Goal: Information Seeking & Learning: Check status

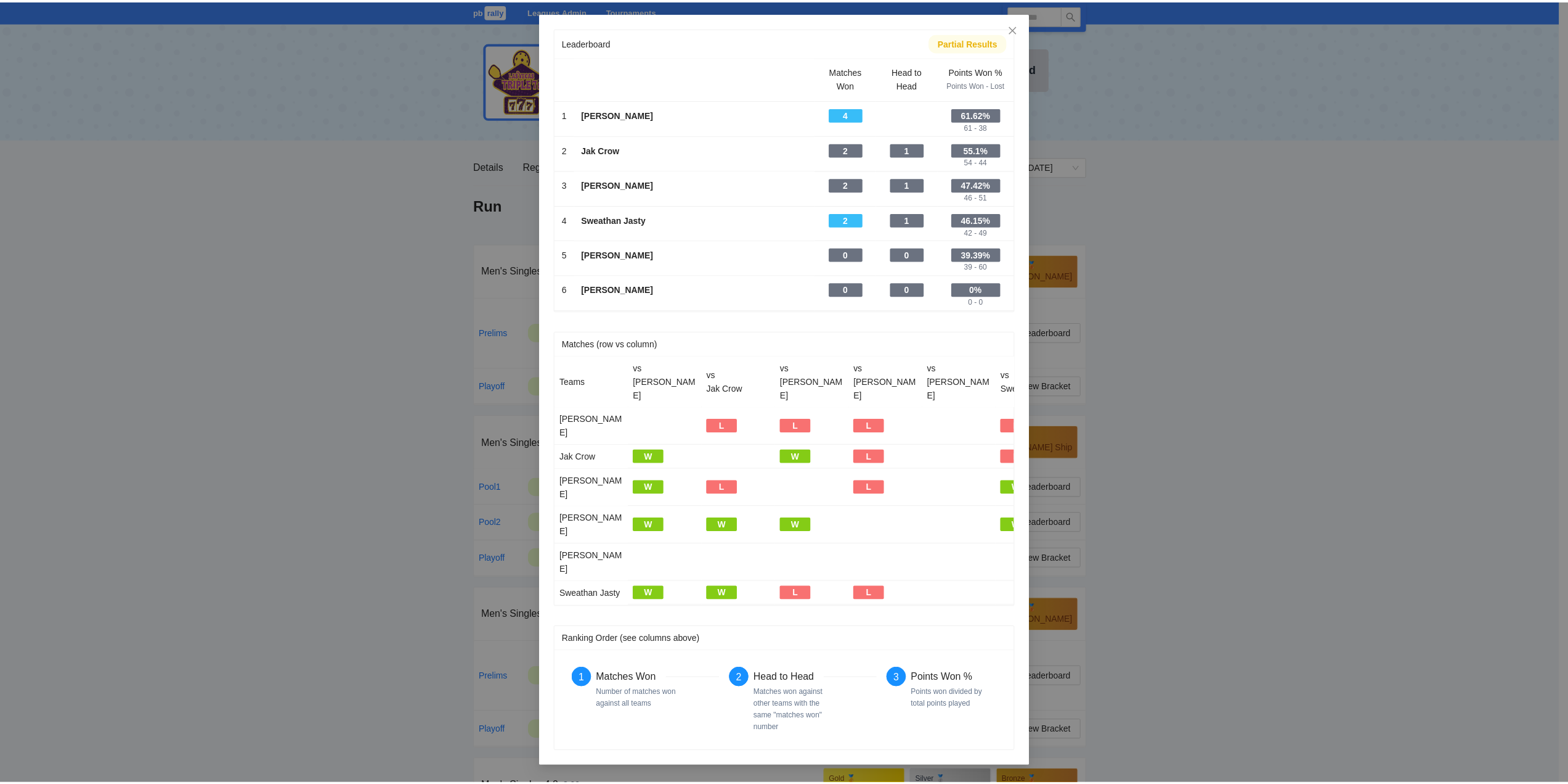
scroll to position [386, 0]
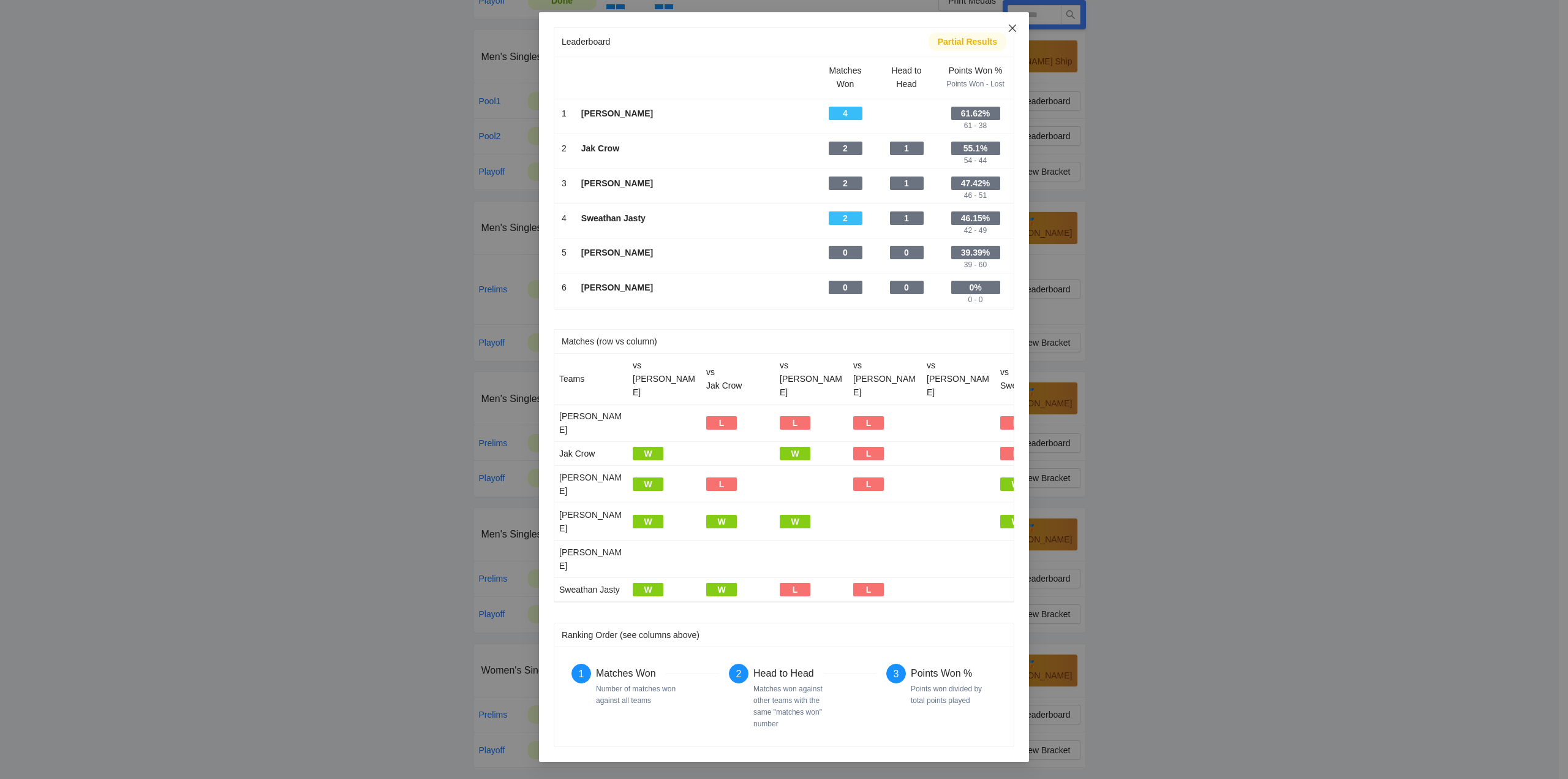
click at [1012, 26] on icon "close" at bounding box center [1013, 28] width 10 height 10
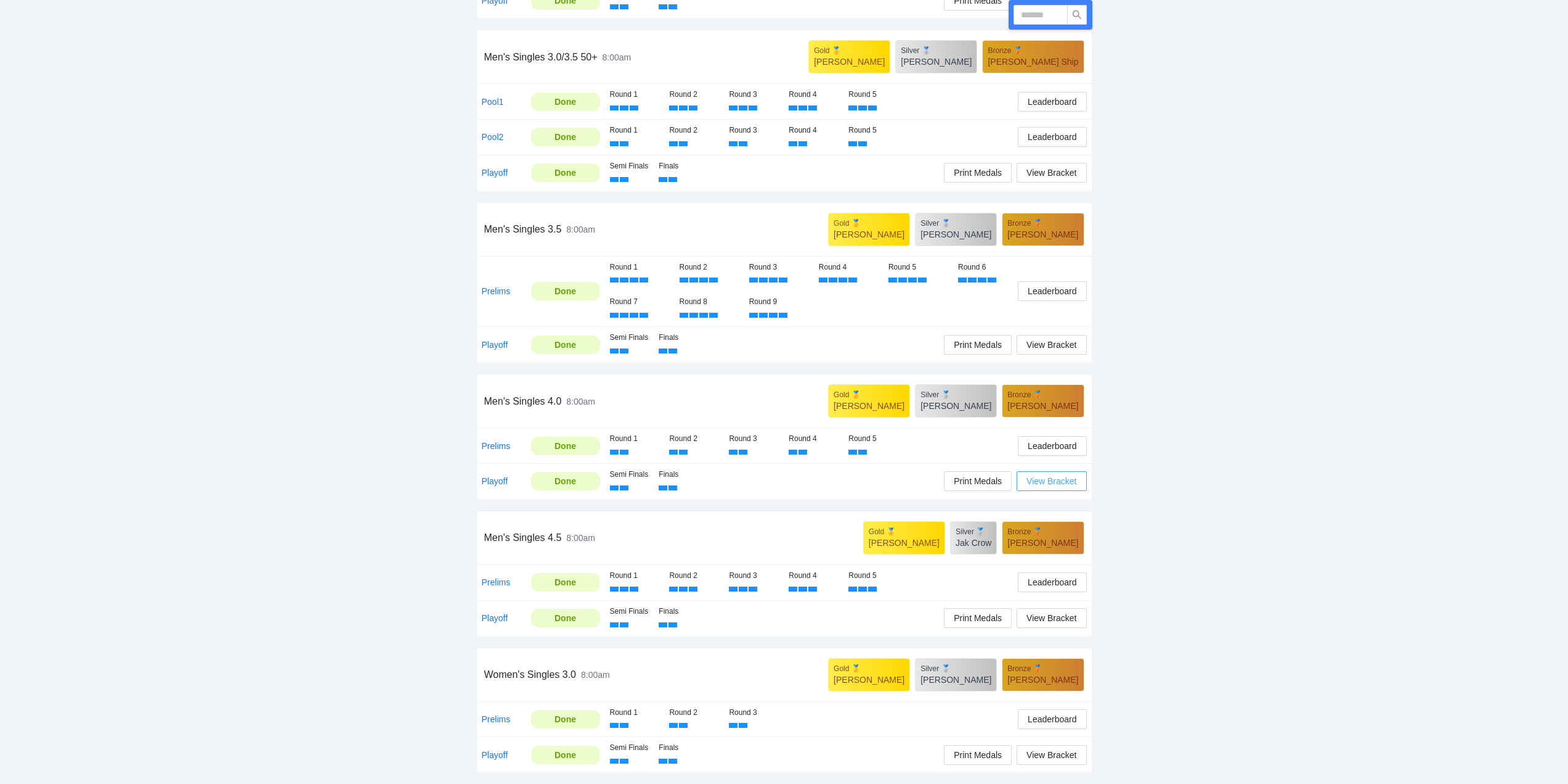
click at [1048, 483] on span "View Bracket" at bounding box center [1051, 481] width 50 height 14
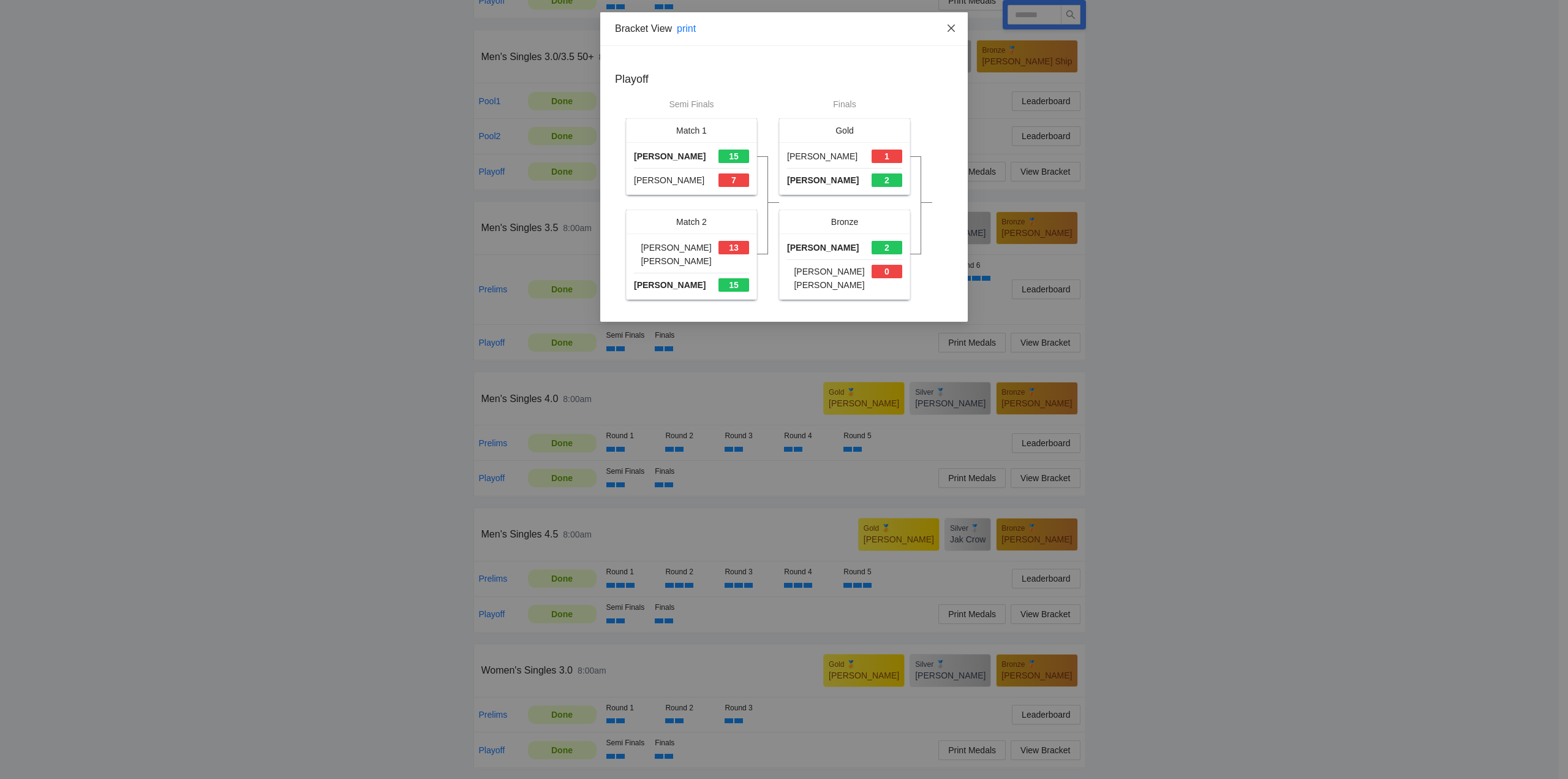
click at [949, 28] on icon "close" at bounding box center [951, 28] width 10 height 10
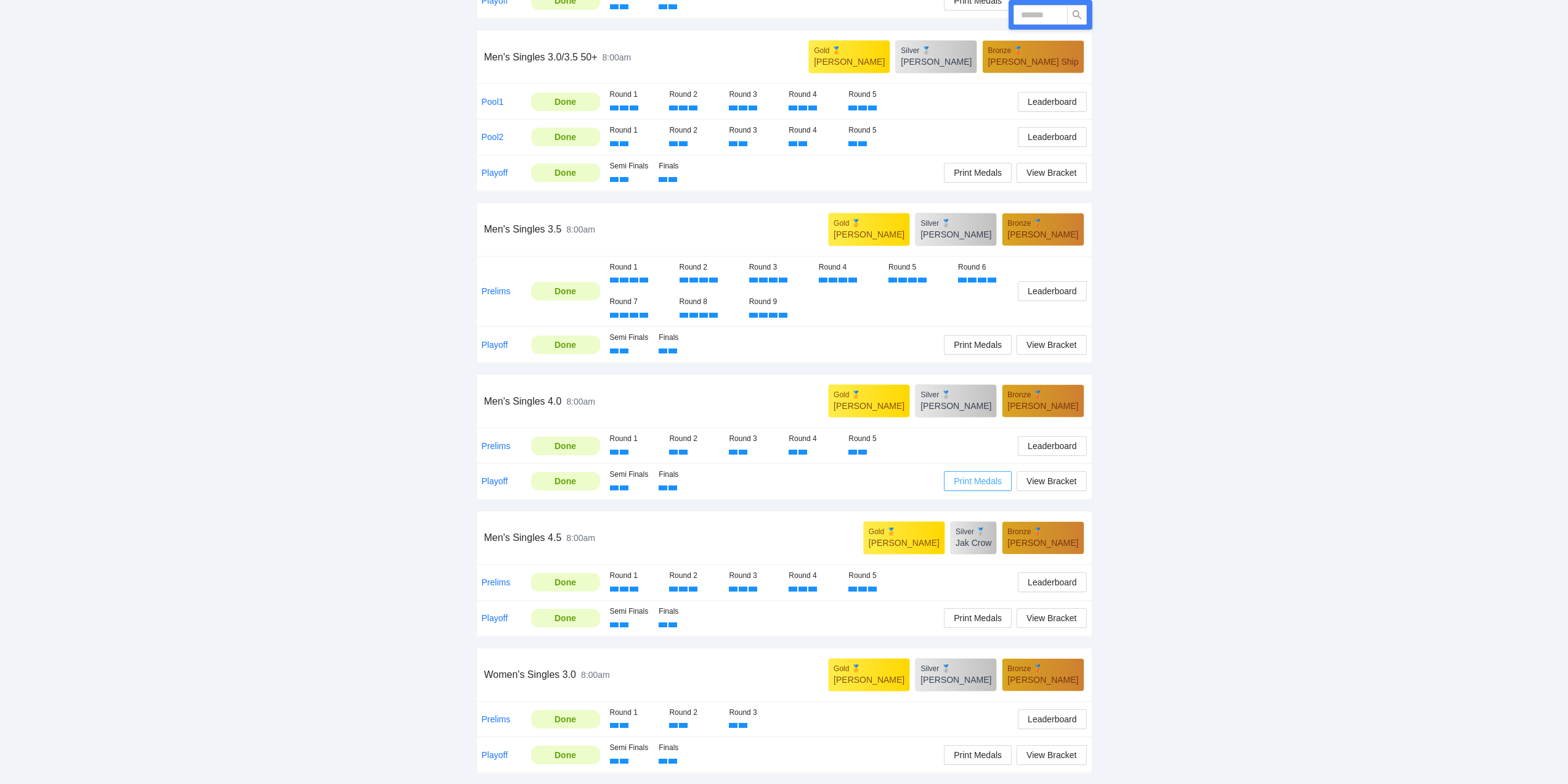
click at [976, 481] on span "Print Medals" at bounding box center [977, 481] width 48 height 14
click at [1048, 443] on span "Leaderboard" at bounding box center [1052, 446] width 49 height 14
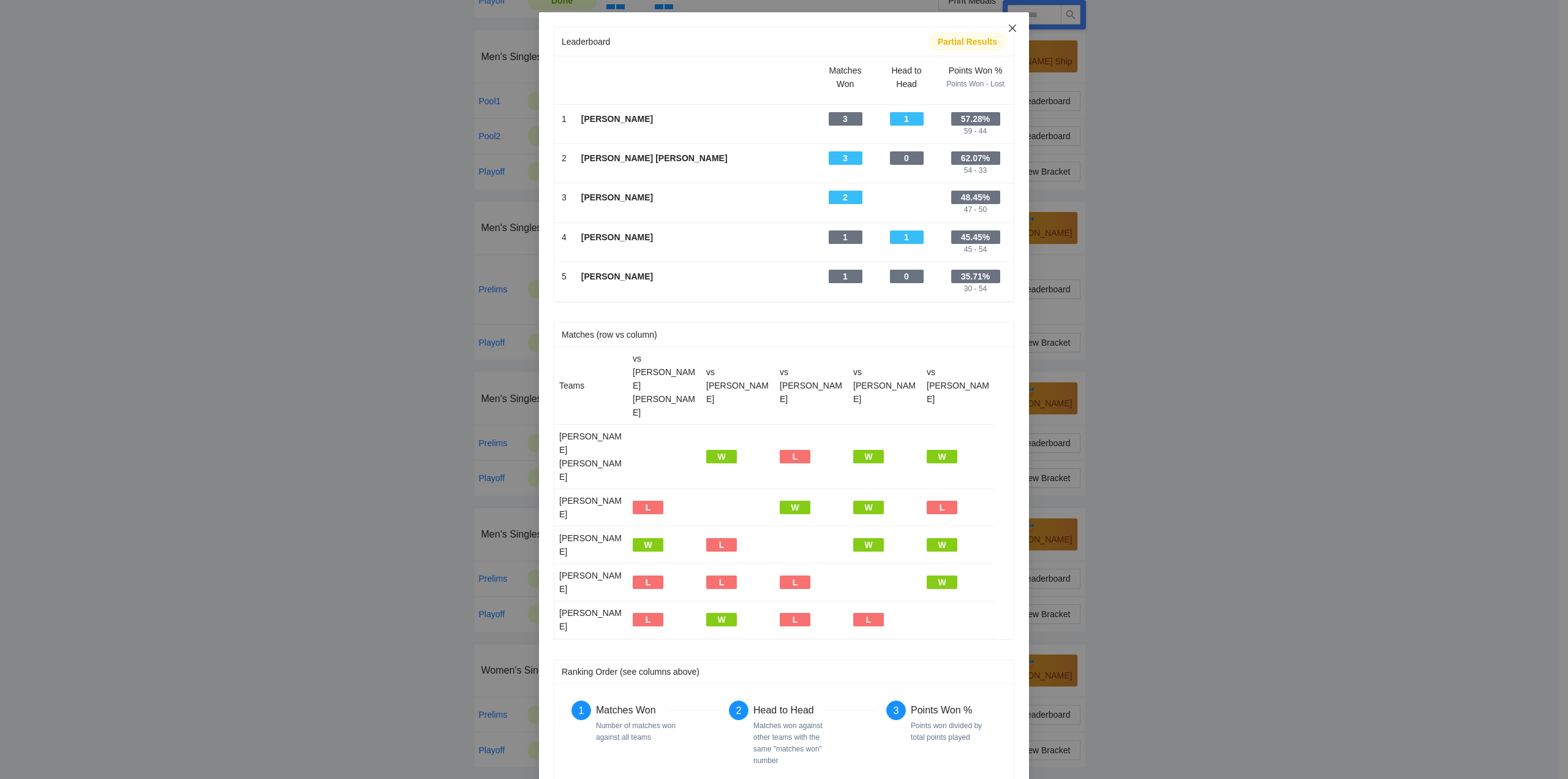
click at [1011, 28] on icon "close" at bounding box center [1013, 28] width 10 height 10
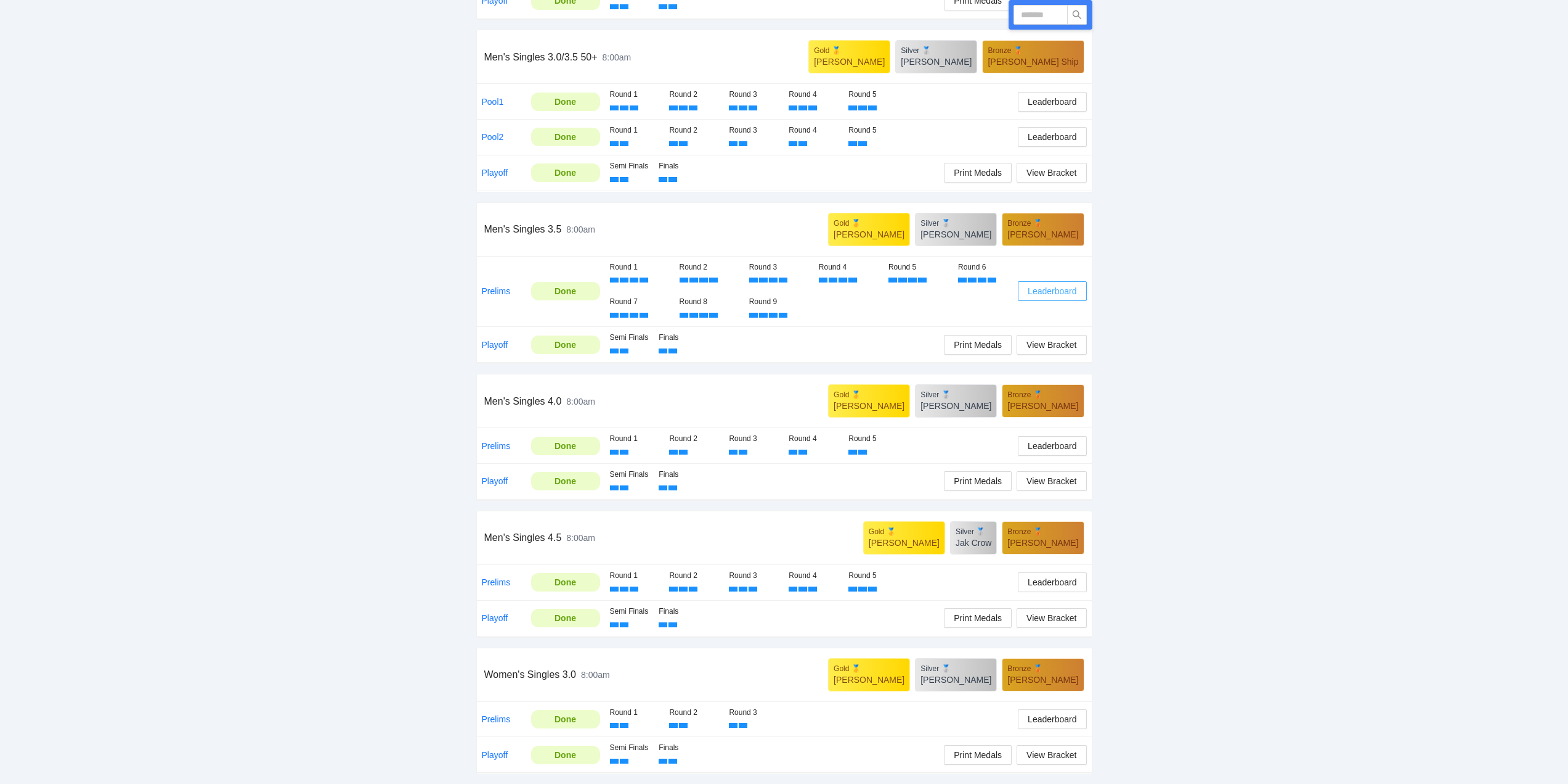
click at [1045, 292] on span "Leaderboard" at bounding box center [1052, 291] width 49 height 14
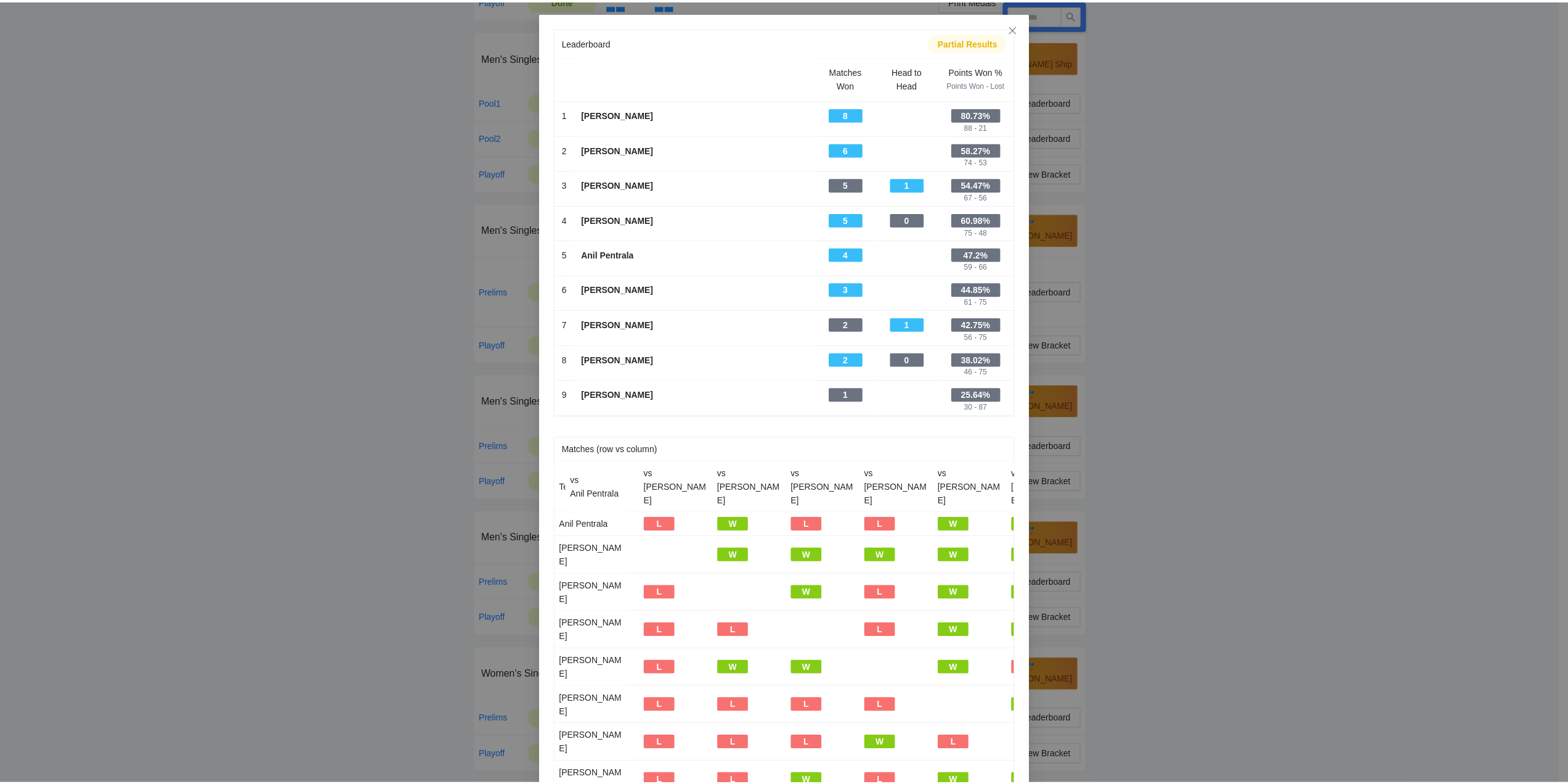
scroll to position [0, 0]
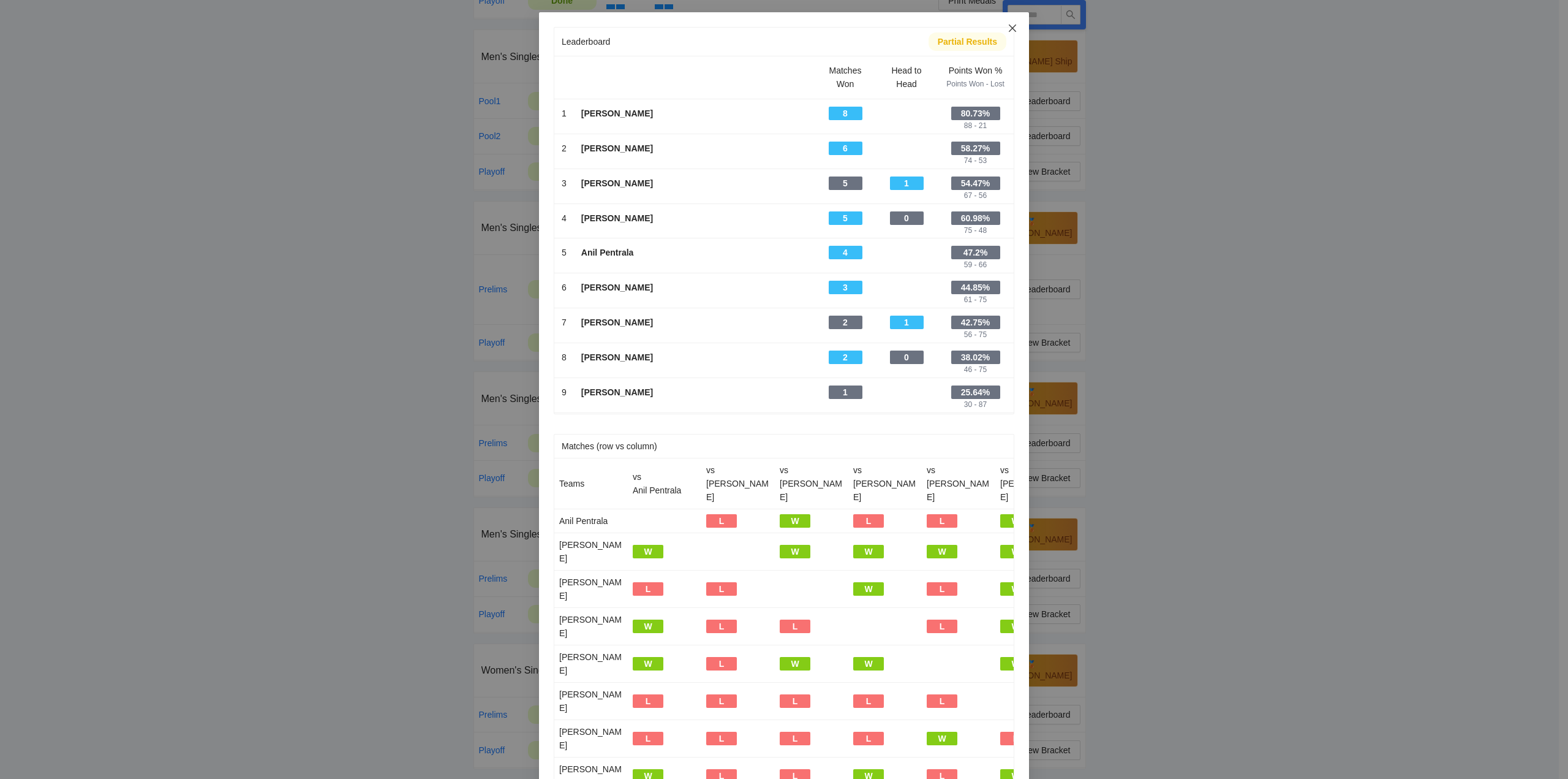
click at [1011, 26] on icon "close" at bounding box center [1013, 28] width 10 height 10
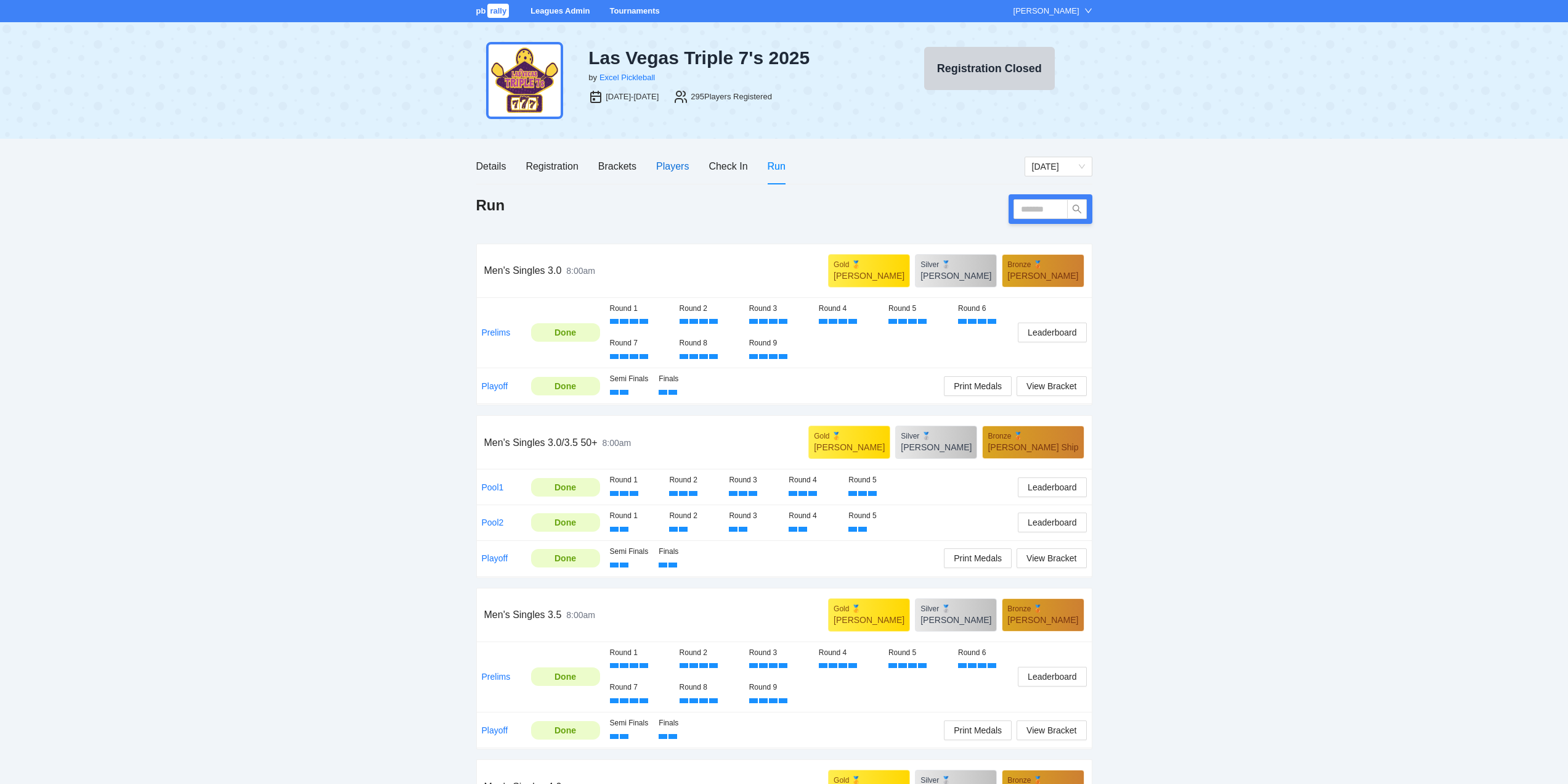
click at [670, 163] on div "Players" at bounding box center [673, 167] width 33 height 16
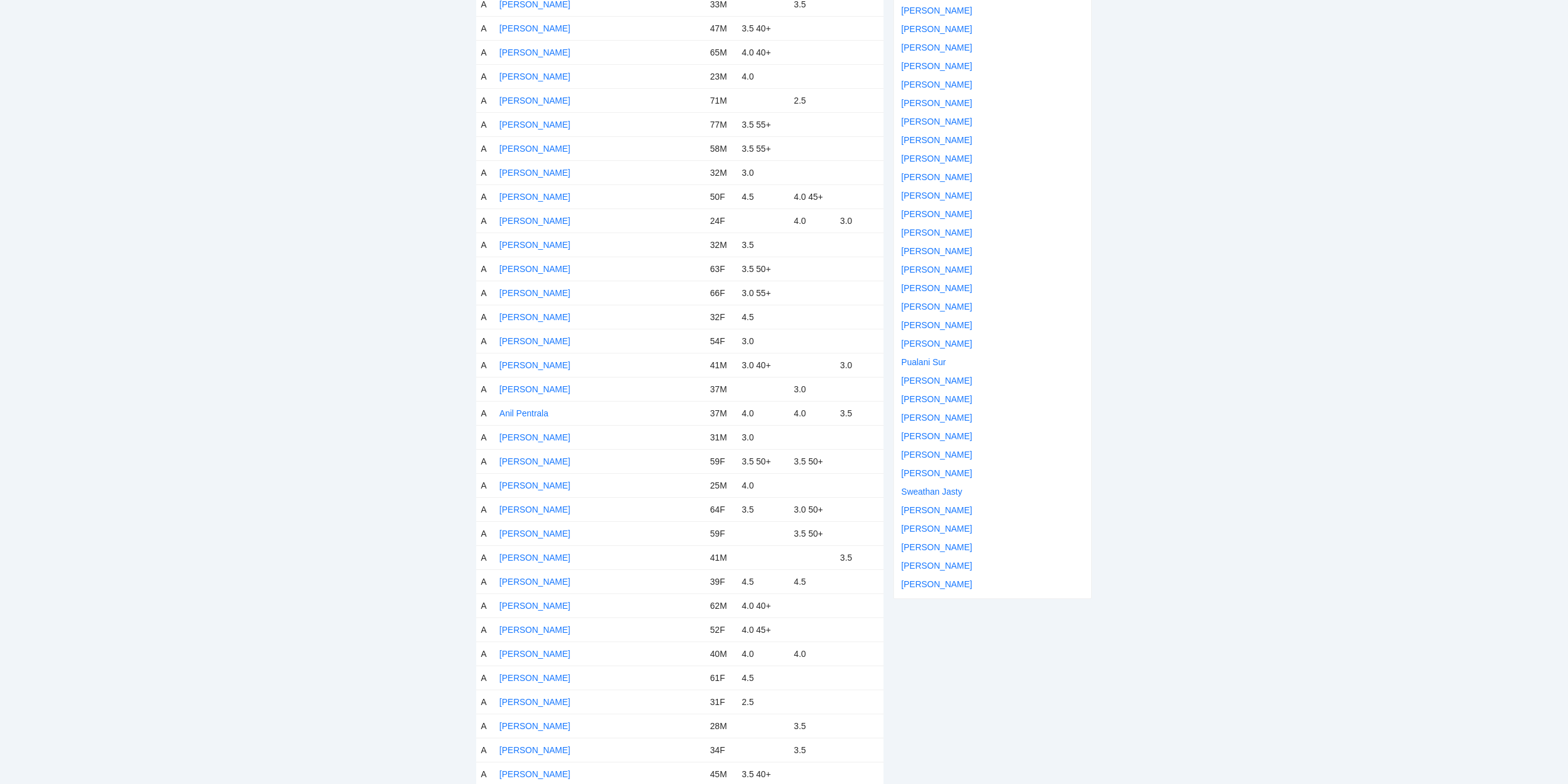
scroll to position [370, 0]
click at [533, 553] on link "[PERSON_NAME]" at bounding box center [534, 556] width 71 height 10
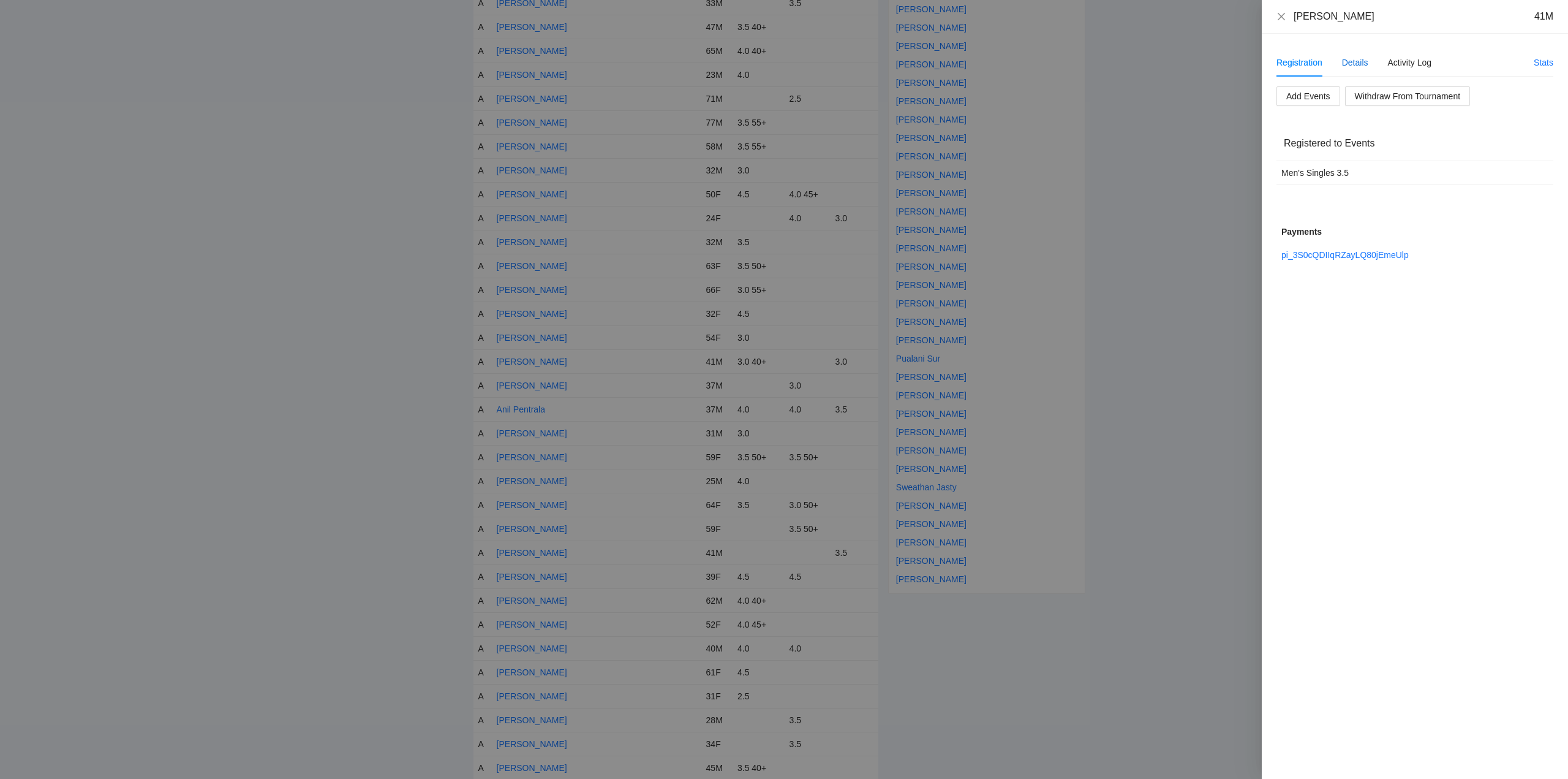
click at [1349, 63] on div "Details" at bounding box center [1354, 63] width 26 height 14
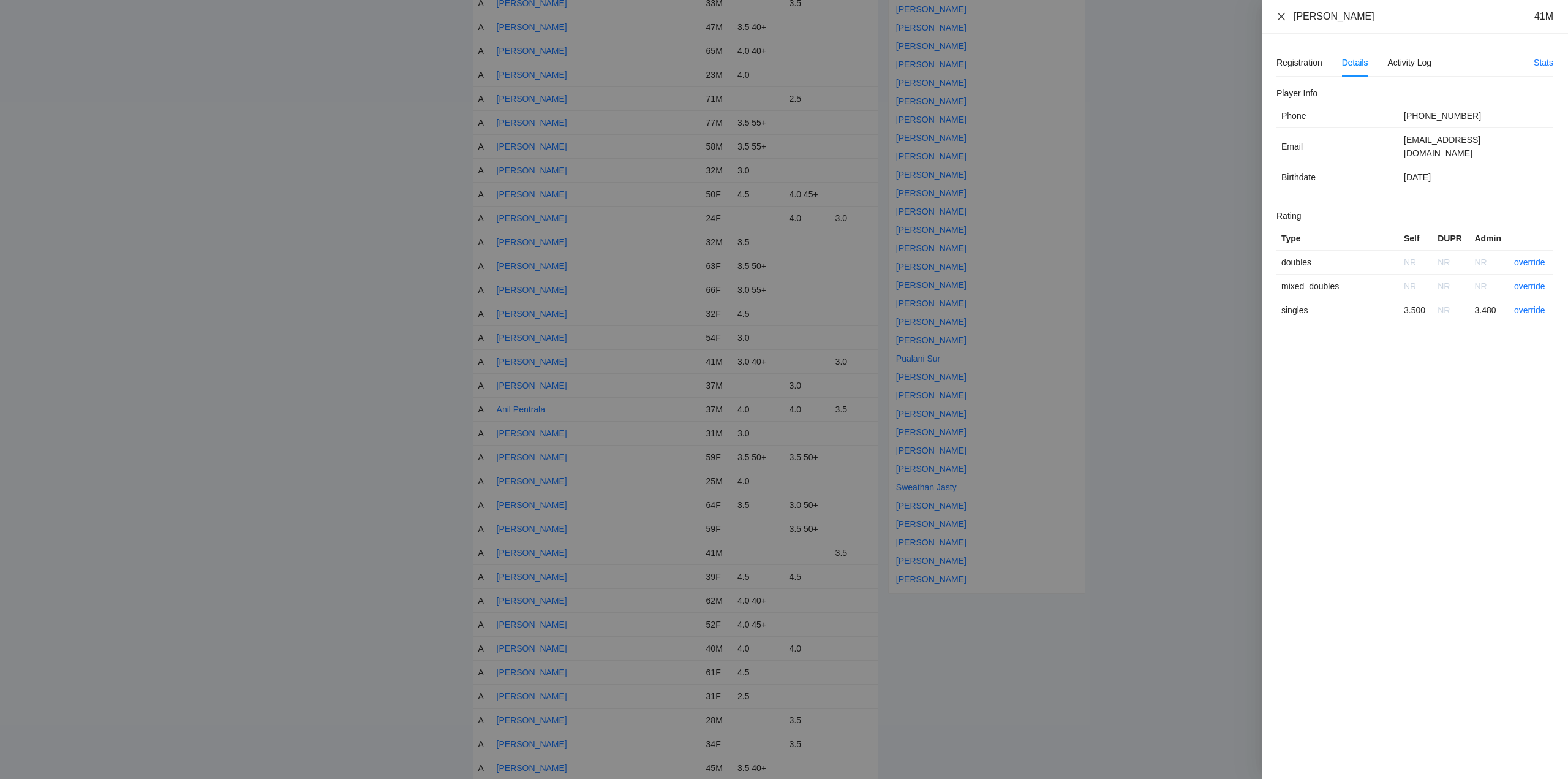
click at [1282, 15] on icon "close" at bounding box center [1282, 16] width 8 height 8
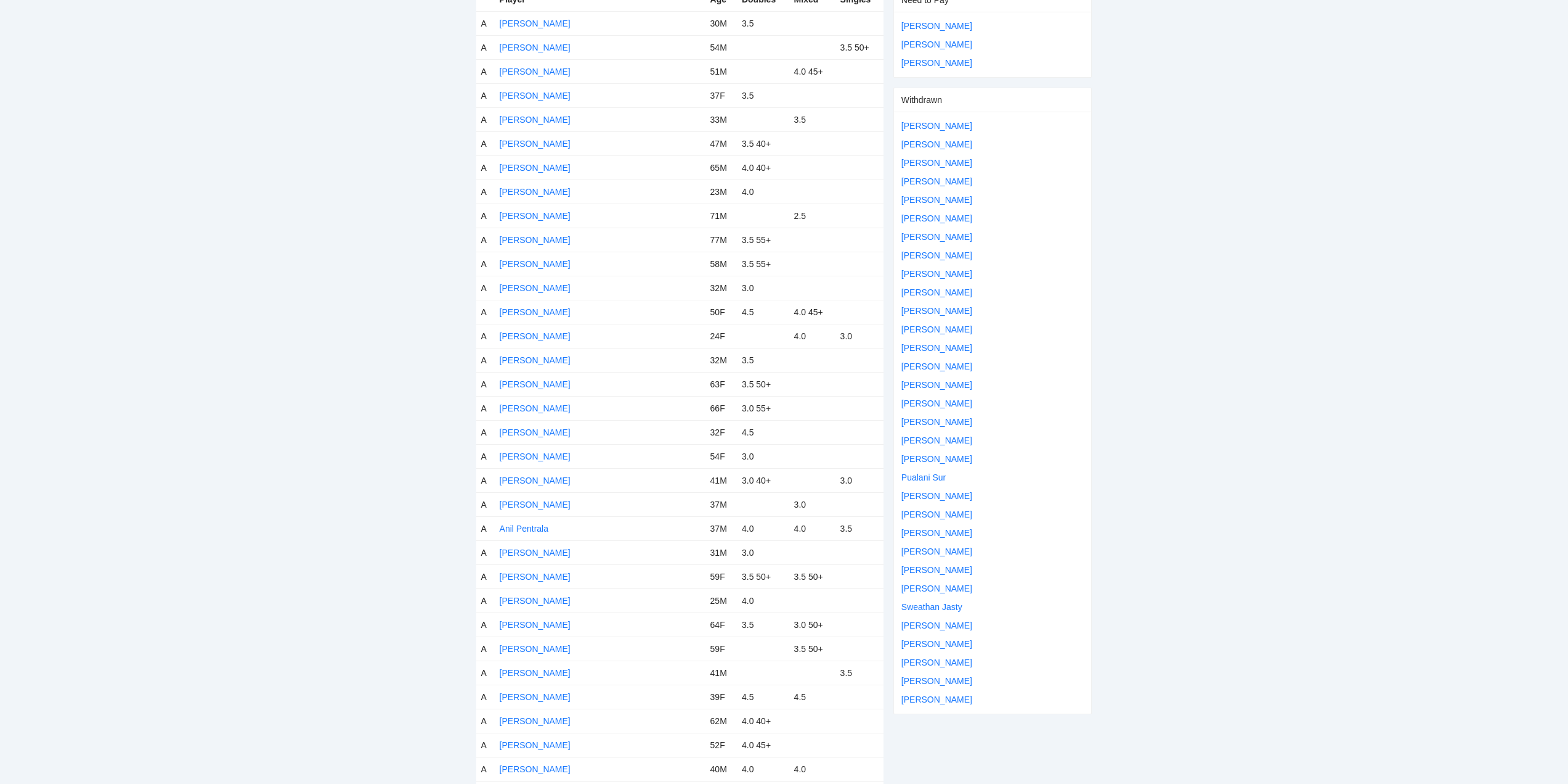
scroll to position [0, 0]
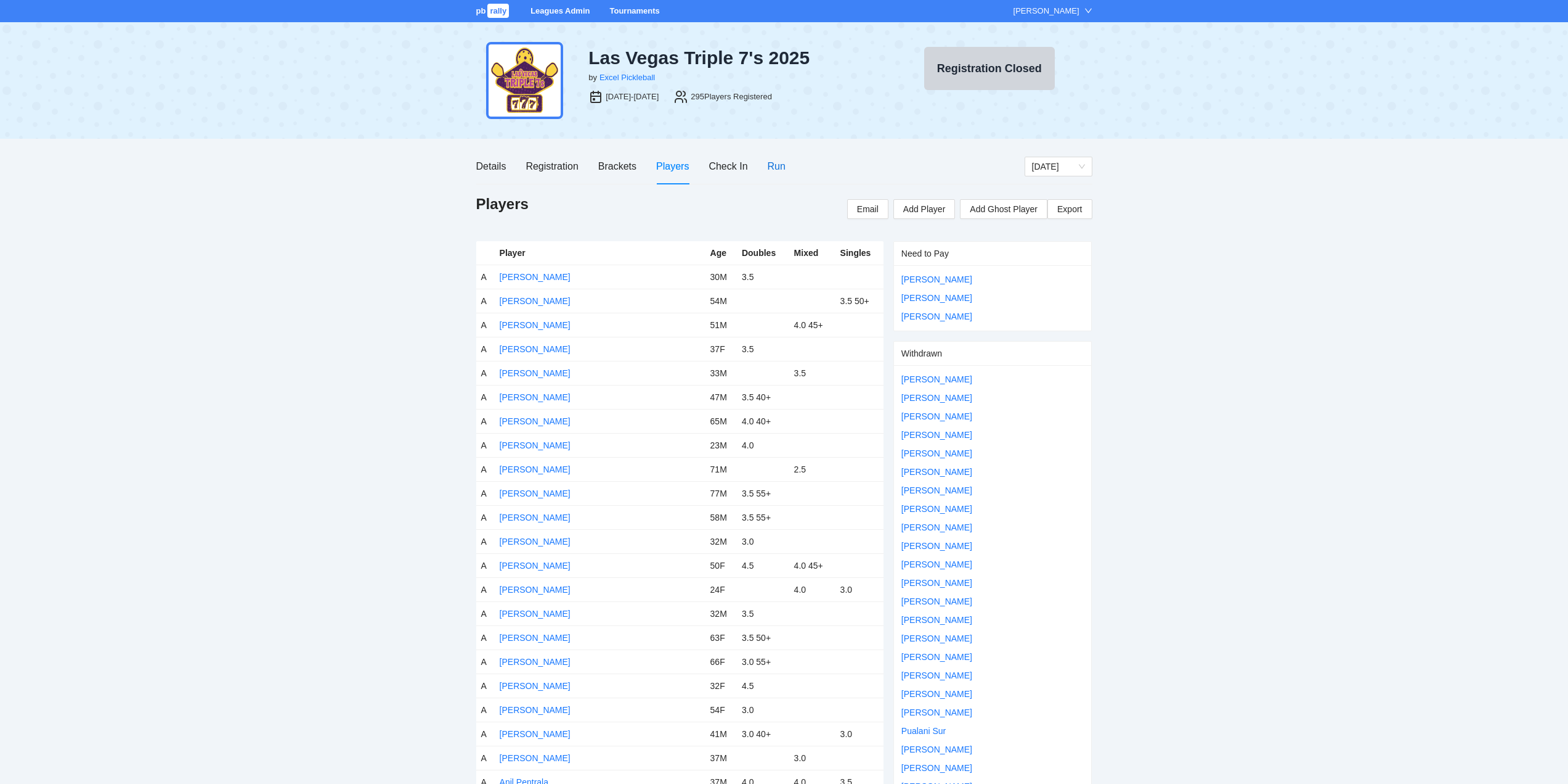
click at [774, 164] on div "Run" at bounding box center [777, 167] width 18 height 16
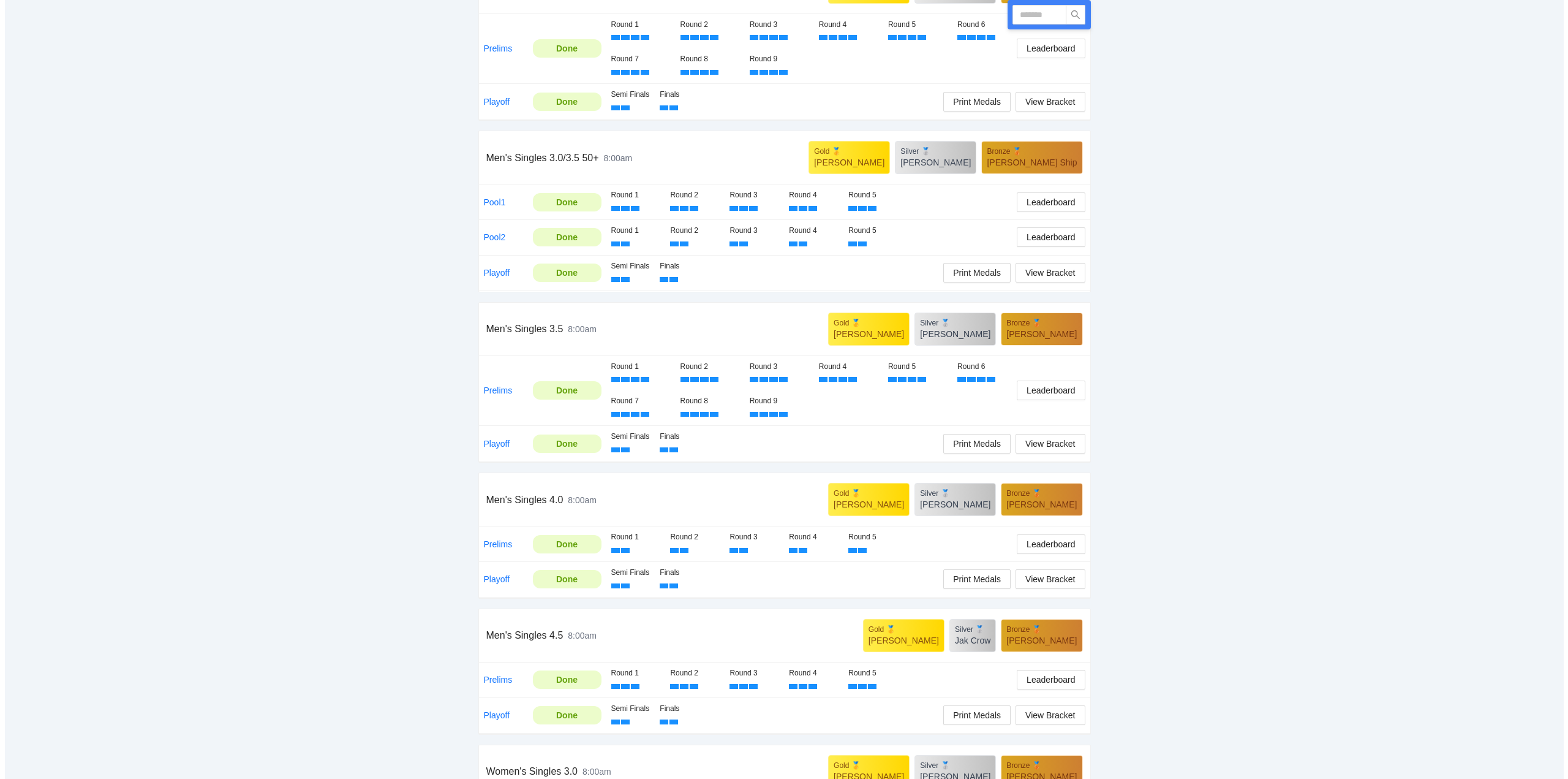
scroll to position [260, 0]
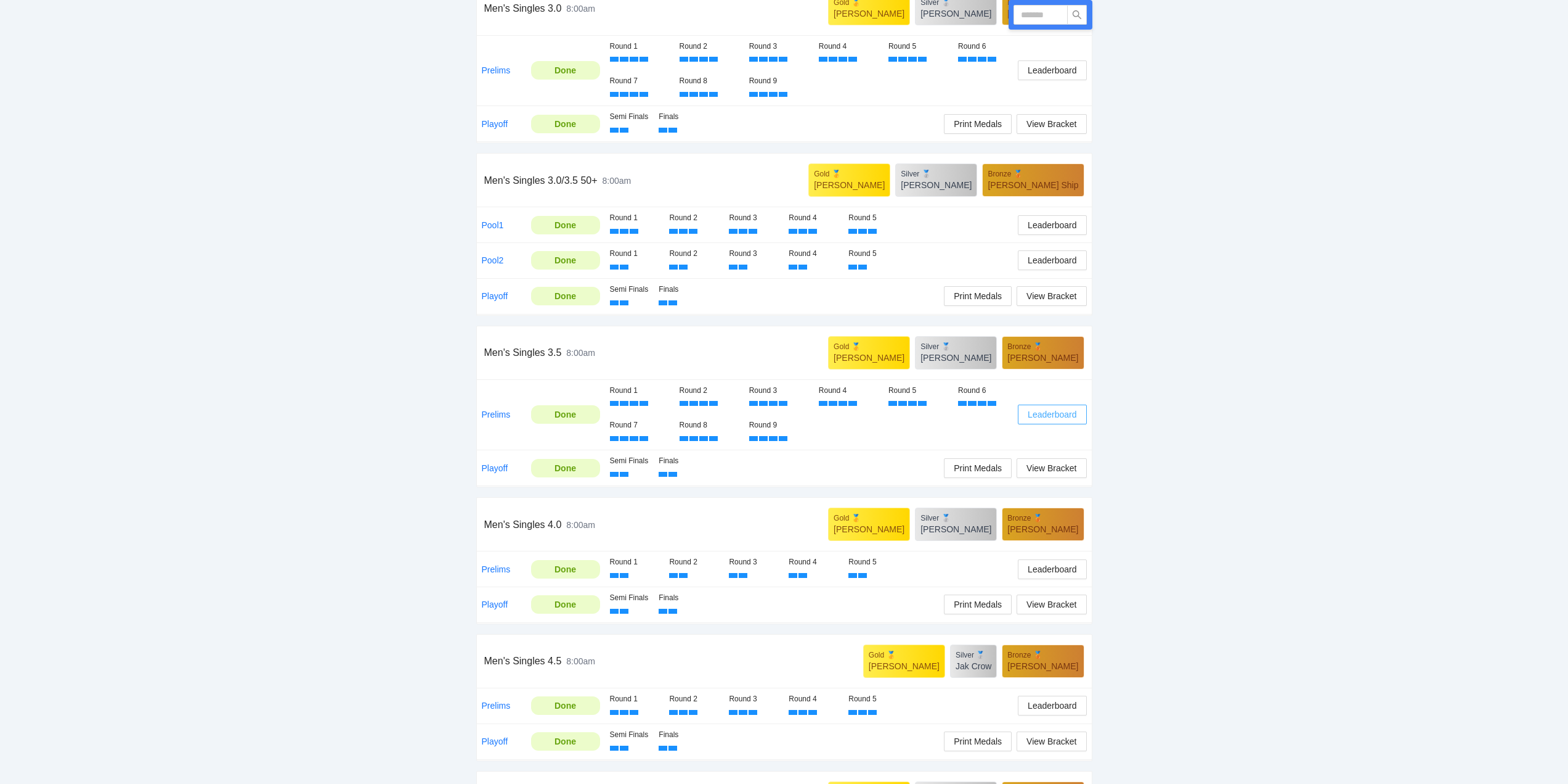
click at [1044, 413] on span "Leaderboard" at bounding box center [1052, 415] width 49 height 14
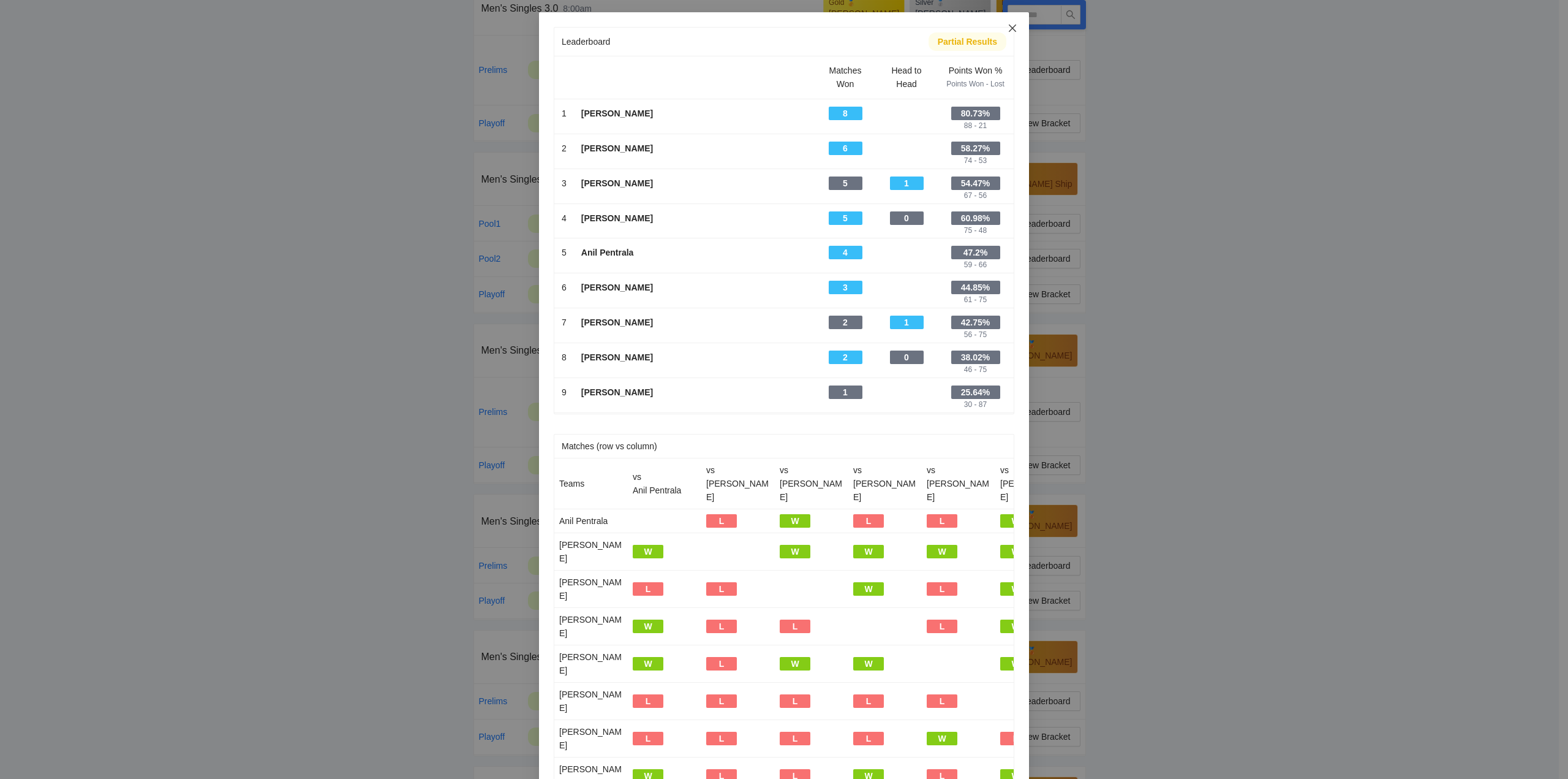
click at [1009, 29] on icon "close" at bounding box center [1013, 28] width 8 height 8
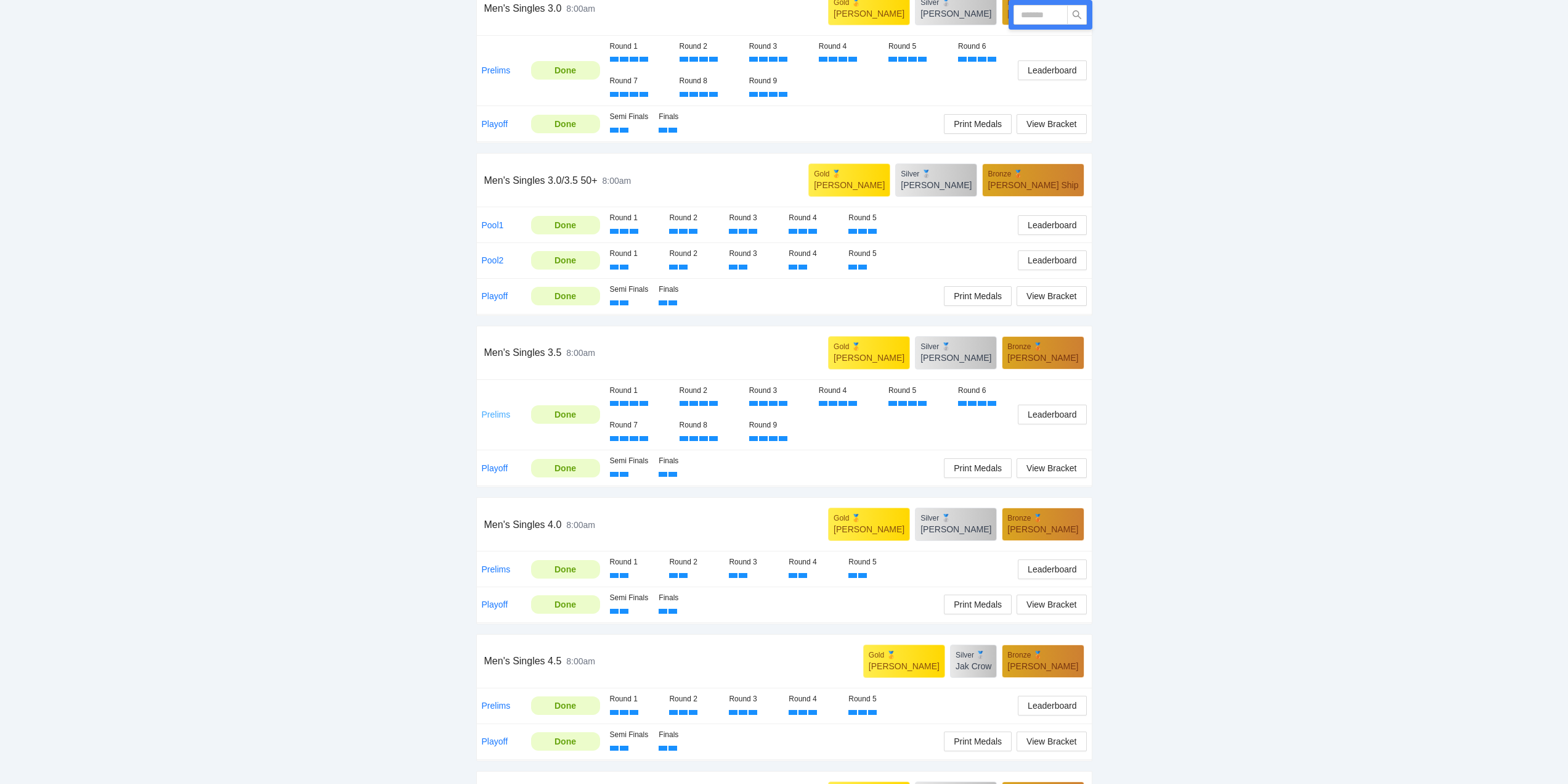
click at [494, 411] on link "Prelims" at bounding box center [496, 414] width 29 height 10
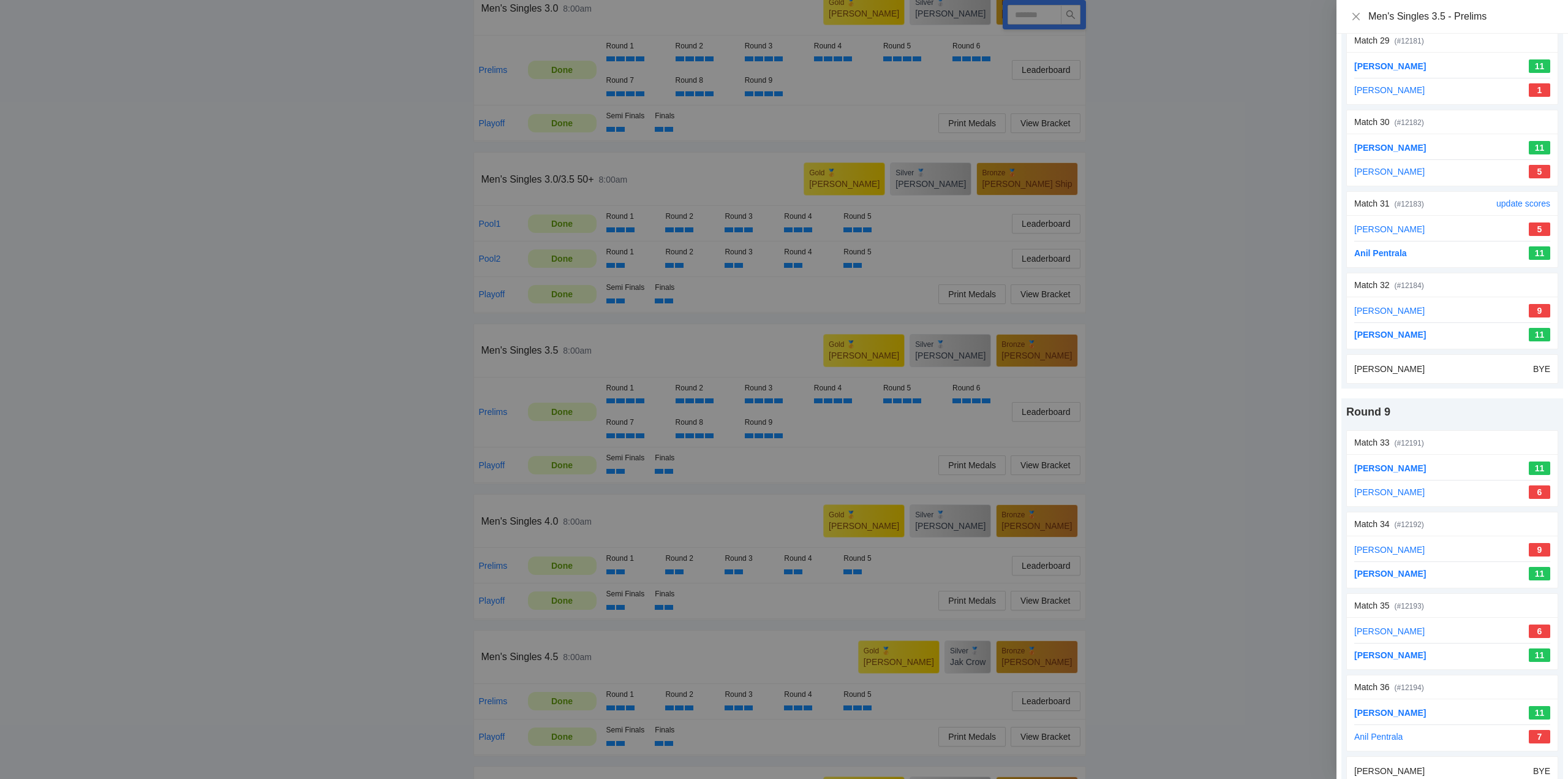
scroll to position [2902, 0]
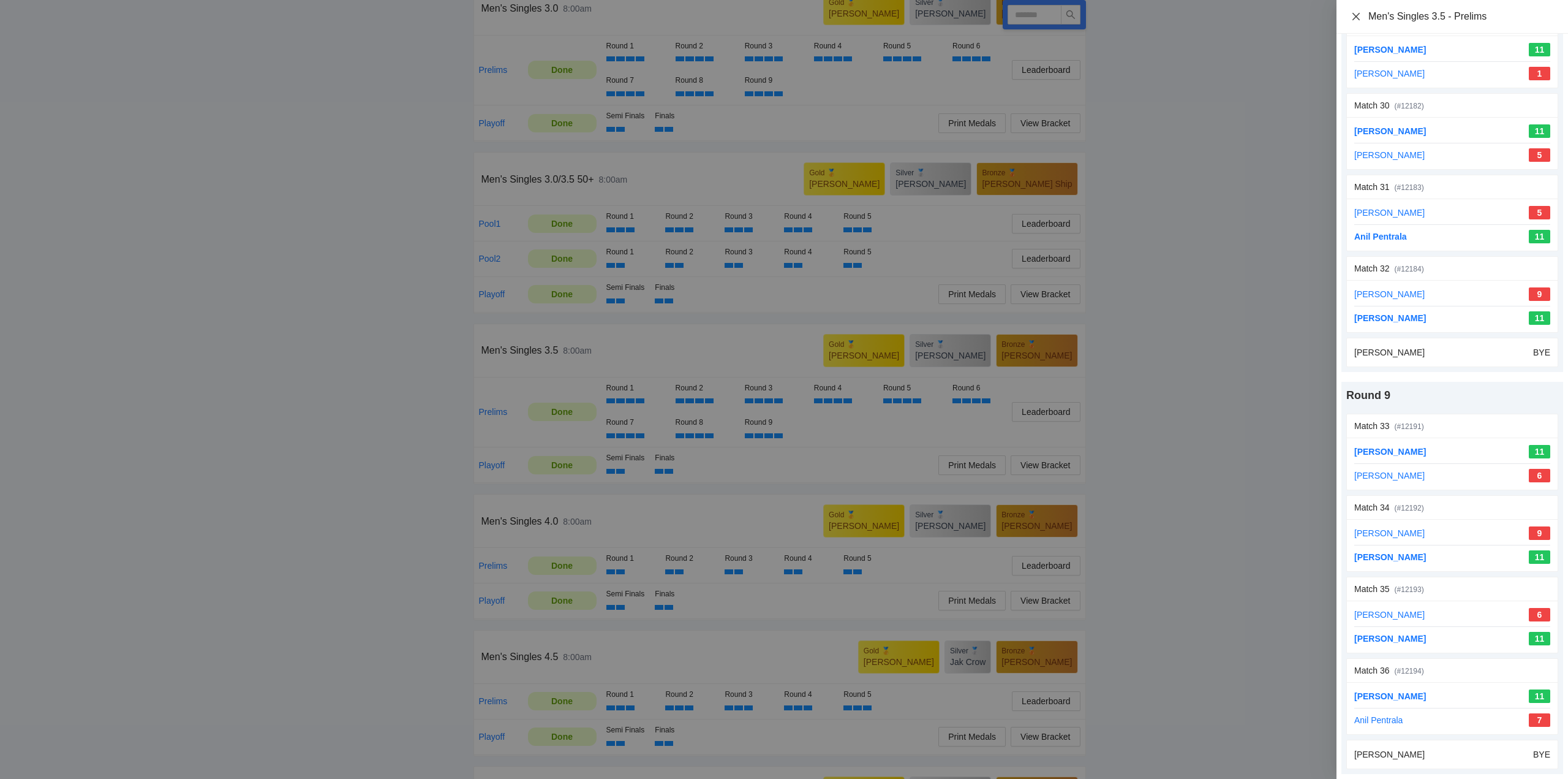
click at [1355, 13] on icon "close" at bounding box center [1356, 16] width 10 height 10
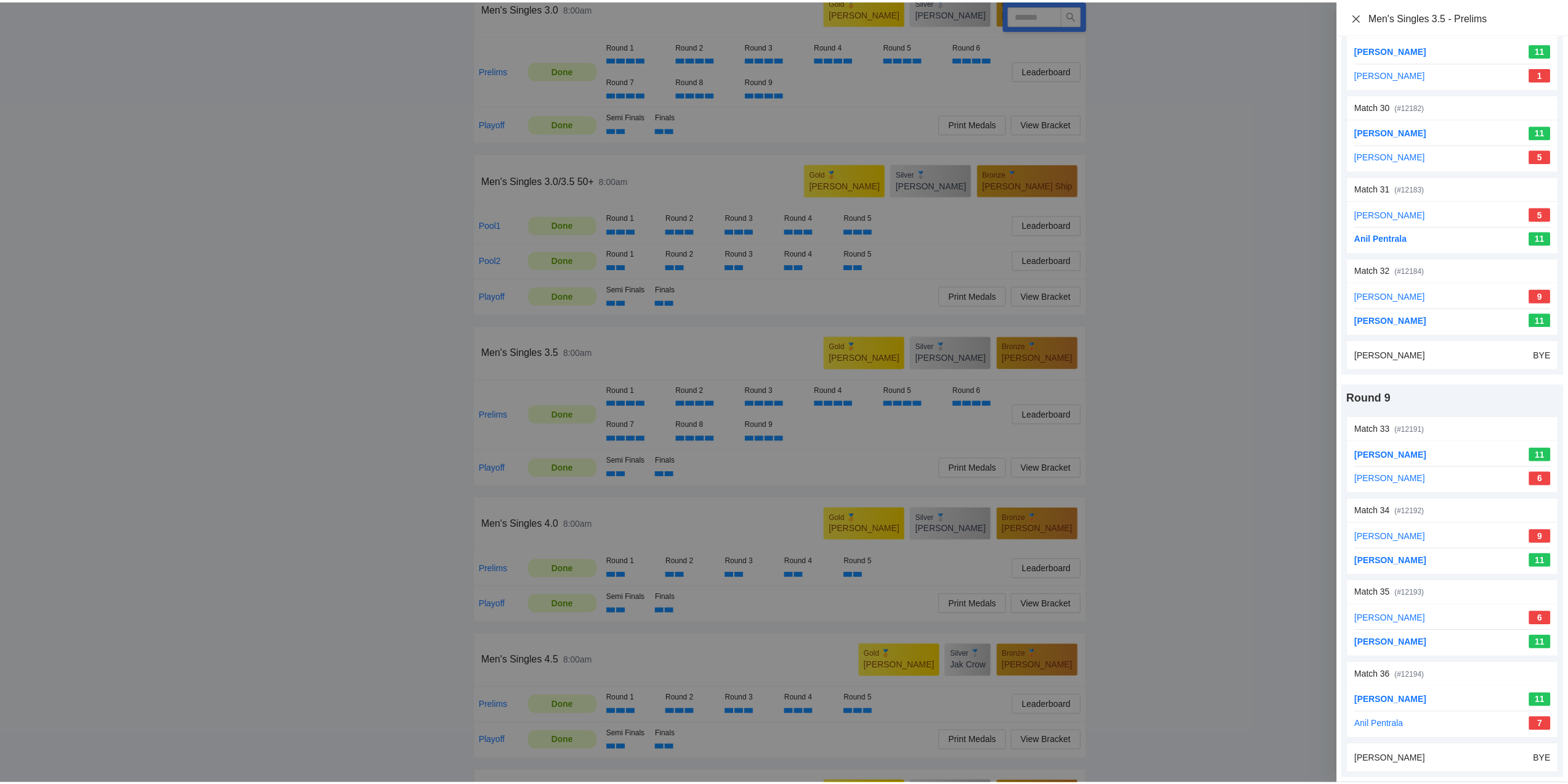
scroll to position [0, 0]
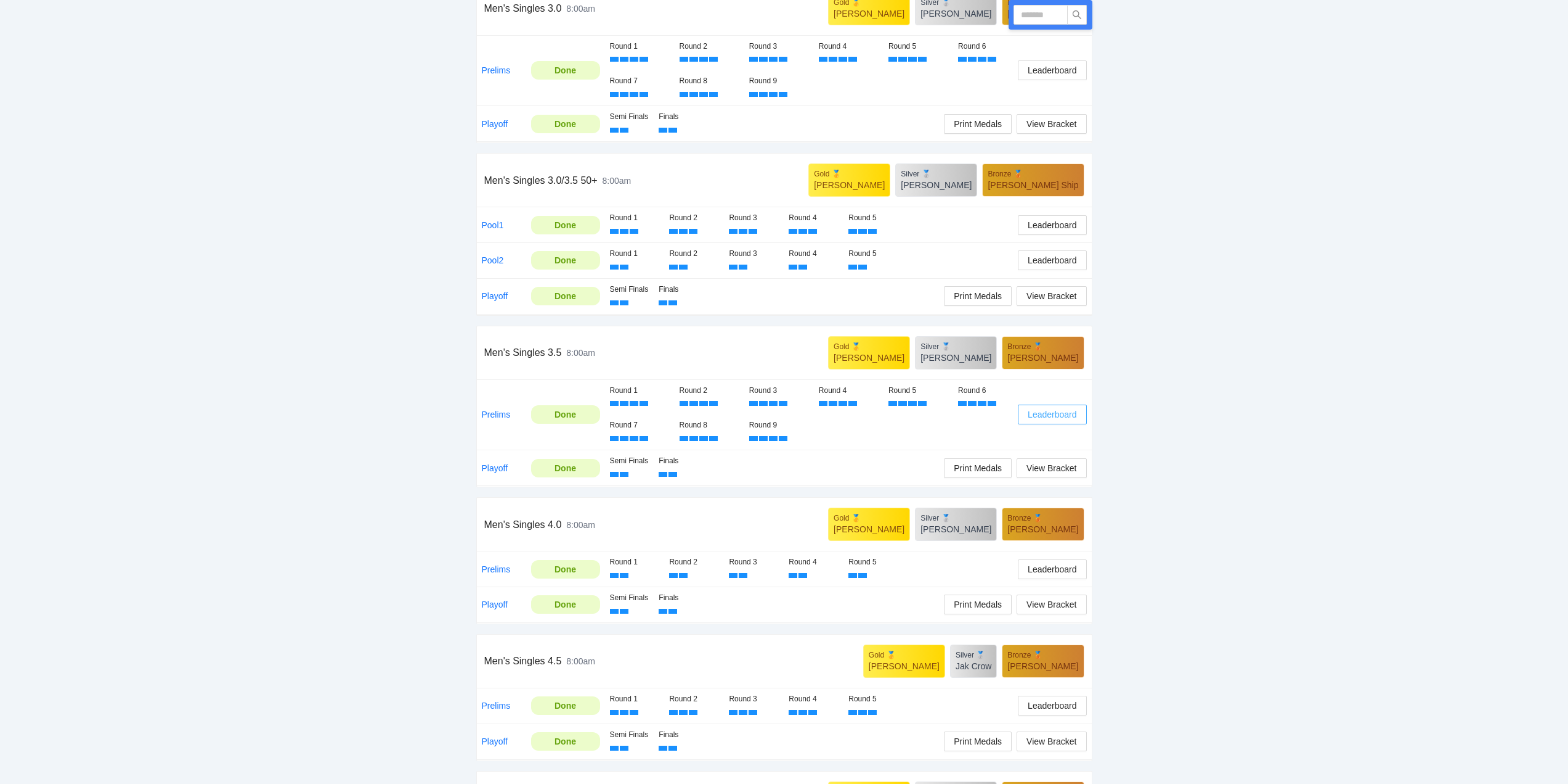
click at [1046, 414] on span "Leaderboard" at bounding box center [1052, 415] width 49 height 14
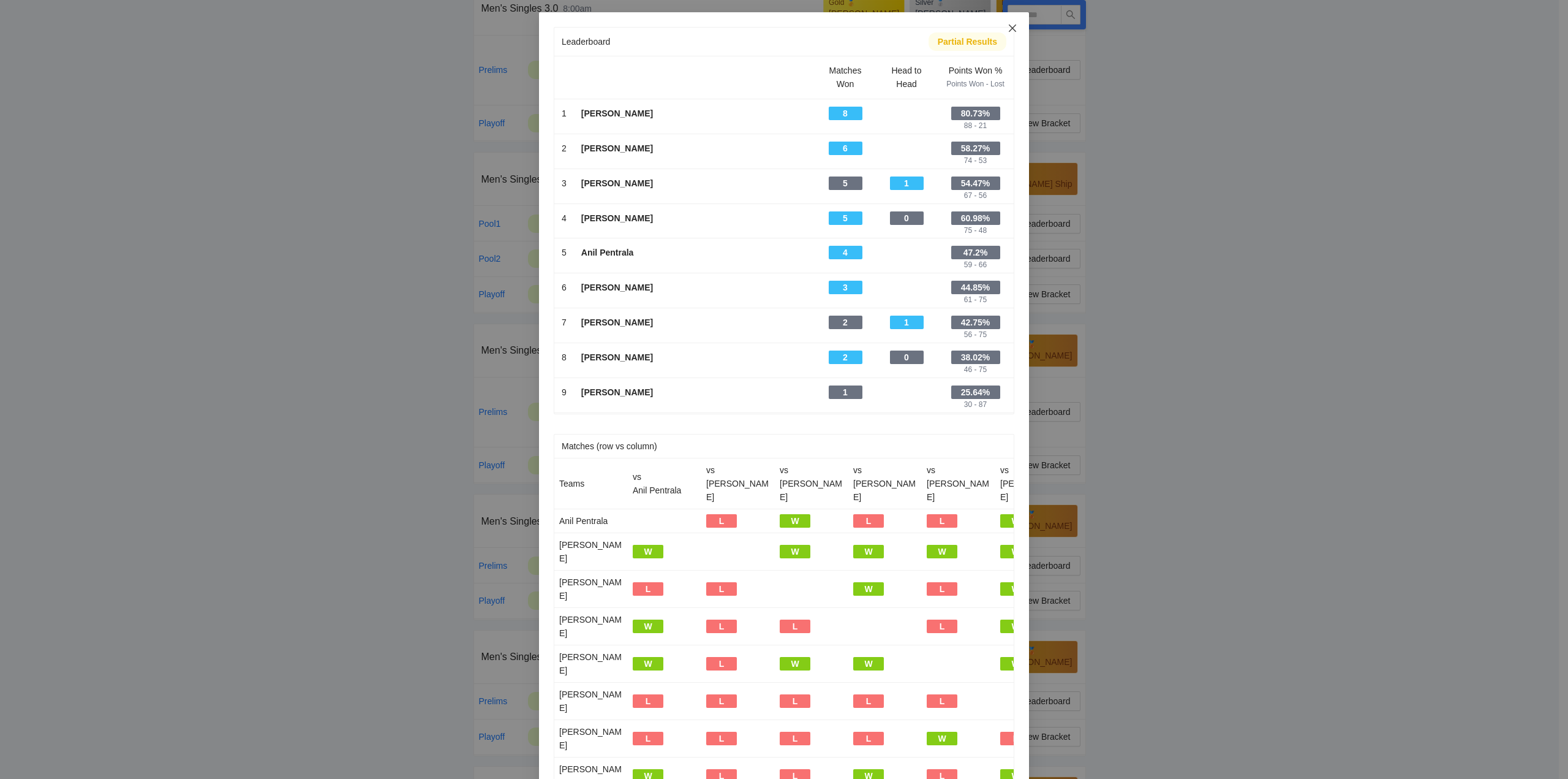
click at [1008, 25] on icon "close" at bounding box center [1013, 28] width 10 height 10
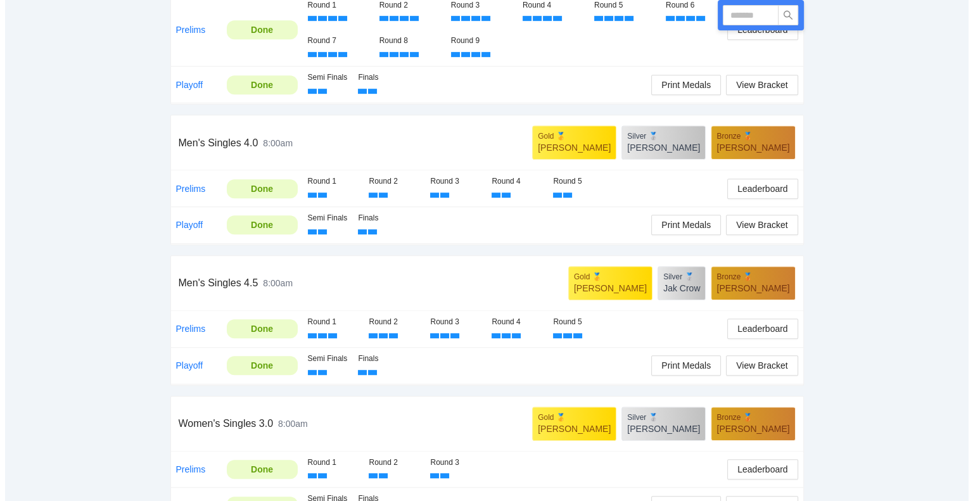
scroll to position [694, 0]
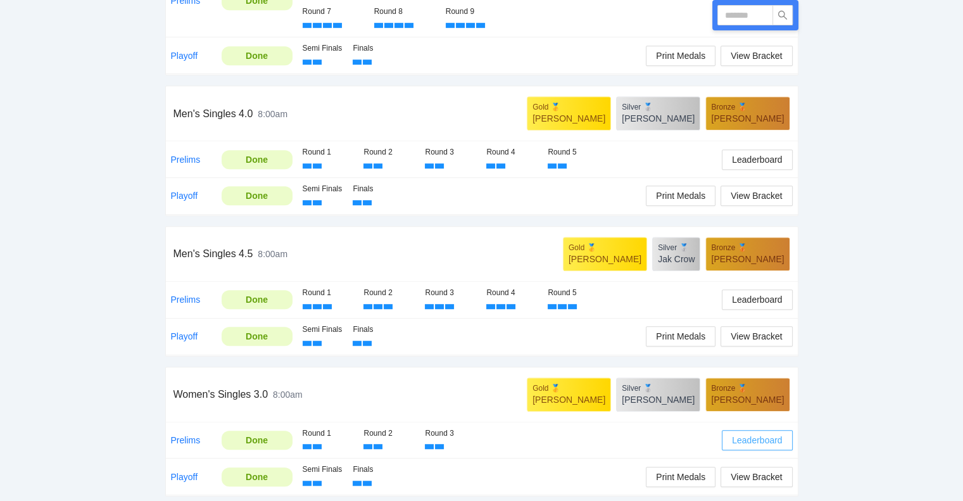
click at [754, 435] on span "Leaderboard" at bounding box center [757, 440] width 50 height 14
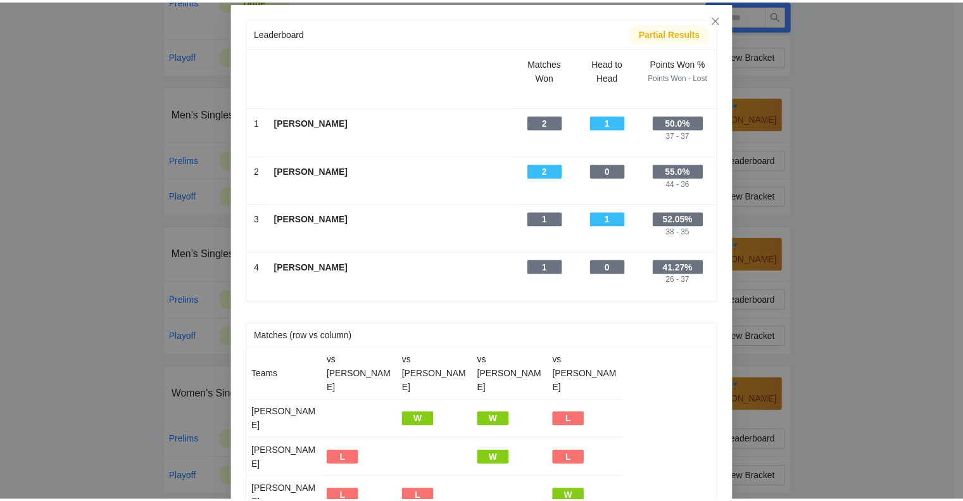
scroll to position [0, 0]
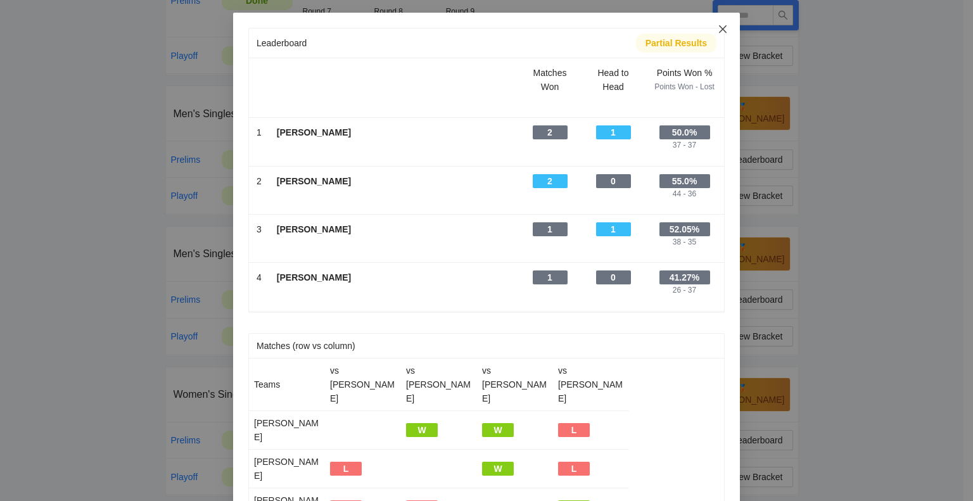
click at [719, 27] on icon "close" at bounding box center [722, 29] width 10 height 10
